Goal: Task Accomplishment & Management: Manage account settings

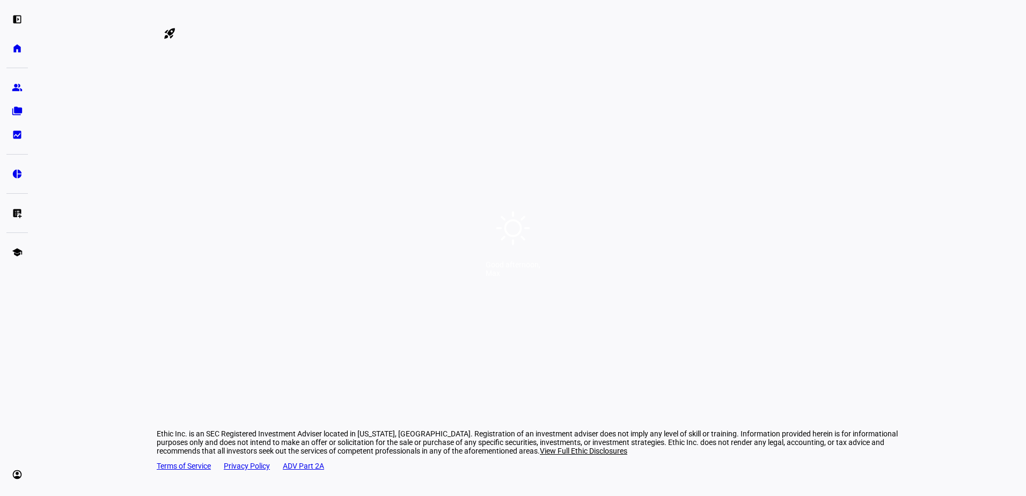
click at [577, 106] on div "Good afternoon, Max" at bounding box center [513, 248] width 1026 height 496
click at [585, 146] on div "Good afternoon, Max" at bounding box center [513, 248] width 1026 height 496
click at [585, 145] on div "Good afternoon, Max" at bounding box center [513, 248] width 1026 height 496
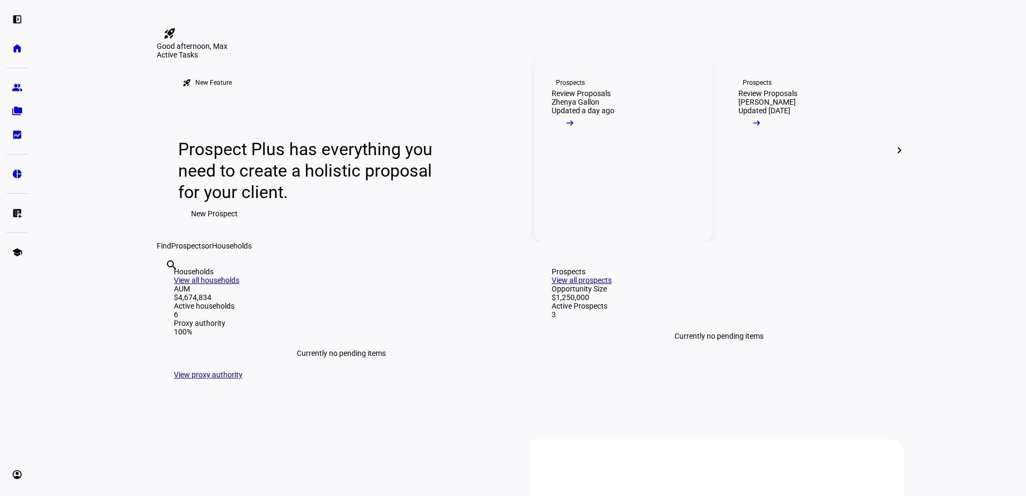
click at [613, 241] on link "Prospects Review Proposals Zhenya Gallon Updated a day ago arrow_right_alt" at bounding box center [623, 150] width 178 height 182
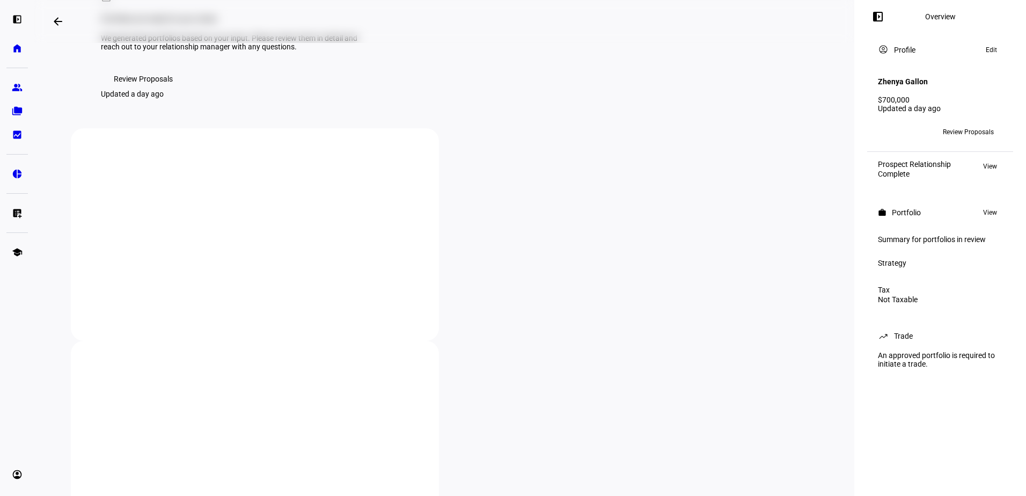
scroll to position [107, 0]
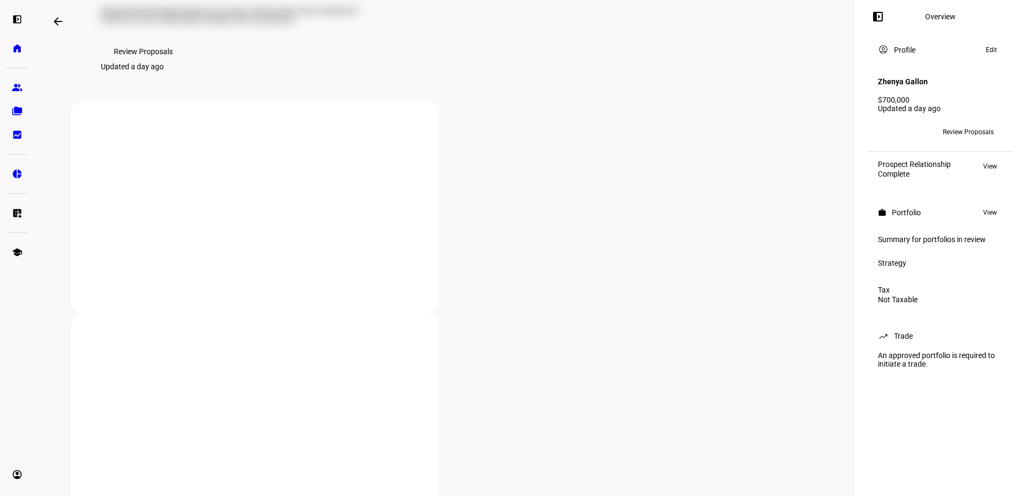
click at [164, 62] on span "Review Proposals" at bounding box center [143, 51] width 59 height 21
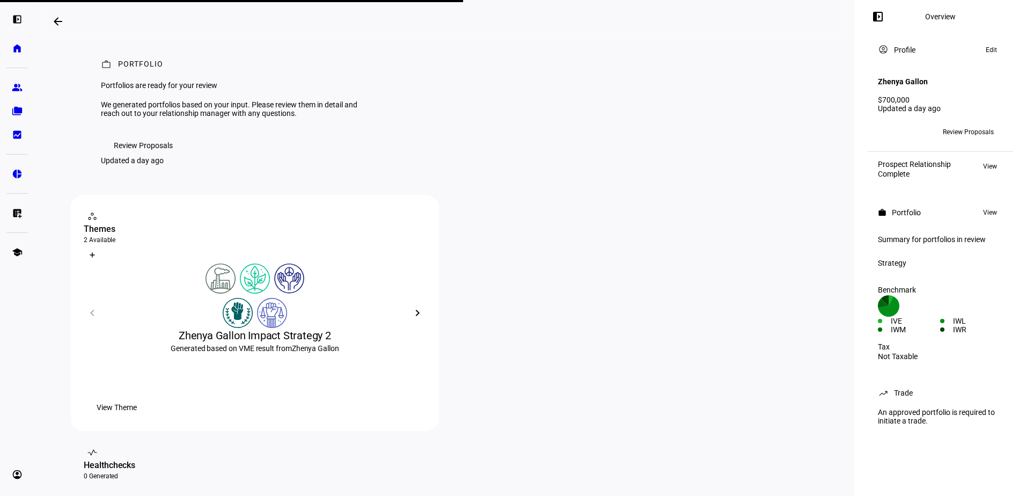
scroll to position [0, 0]
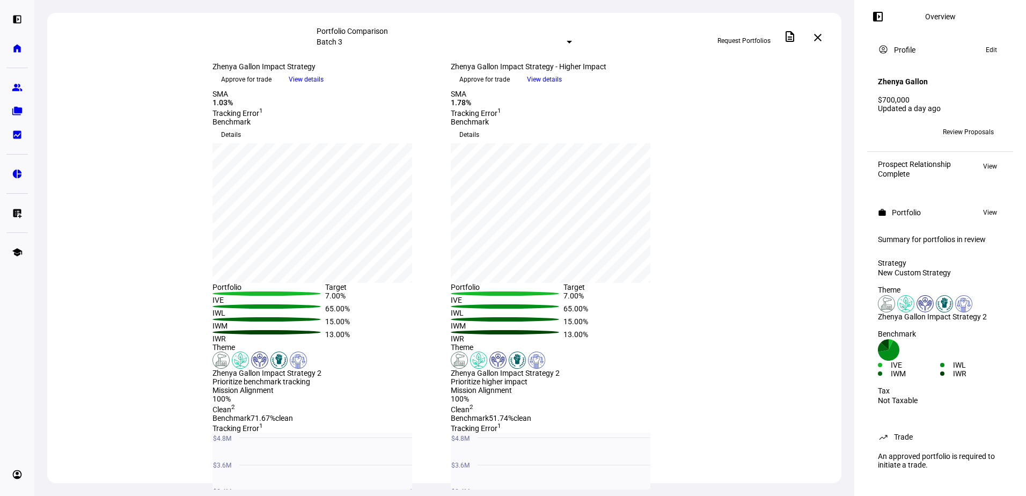
scroll to position [107, 0]
